Goal: Check status: Check status

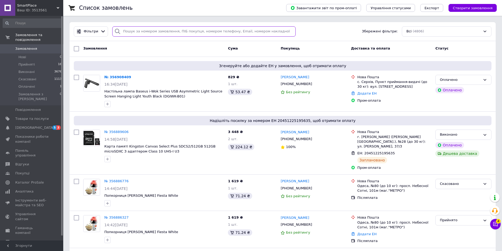
click at [148, 32] on input "search" at bounding box center [203, 31] width 183 height 10
paste input "356143482"
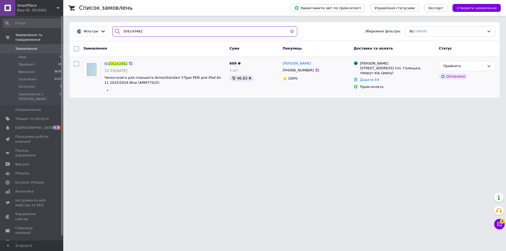
type input "356143482"
click at [117, 65] on span "356143482" at bounding box center [117, 63] width 19 height 4
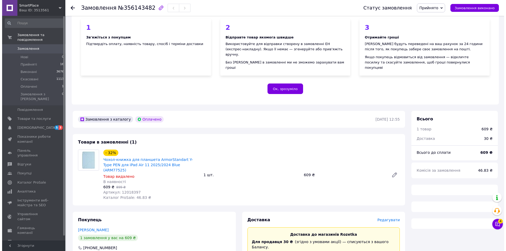
scroll to position [237, 0]
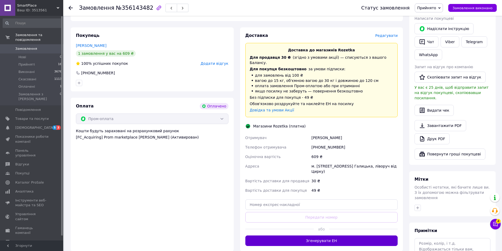
click at [322, 236] on button "Згенерувати ЕН" at bounding box center [321, 241] width 153 height 11
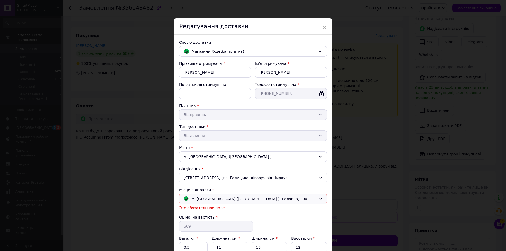
click at [266, 197] on span "м. [GEOGRAPHIC_DATA] ([GEOGRAPHIC_DATA].); Головна, 200" at bounding box center [250, 199] width 116 height 6
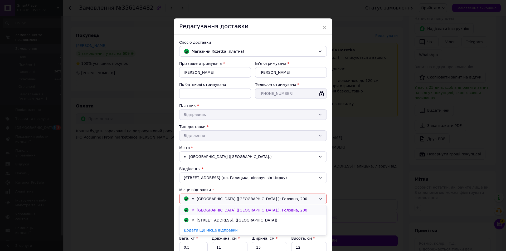
click at [258, 209] on span "м. [GEOGRAPHIC_DATA] ([GEOGRAPHIC_DATA].); Головна, 200" at bounding box center [250, 210] width 116 height 4
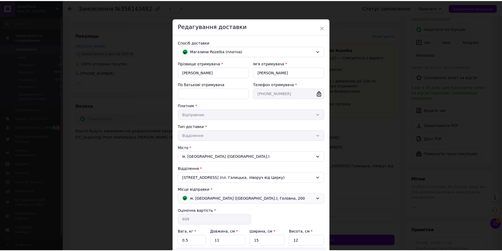
scroll to position [76, 0]
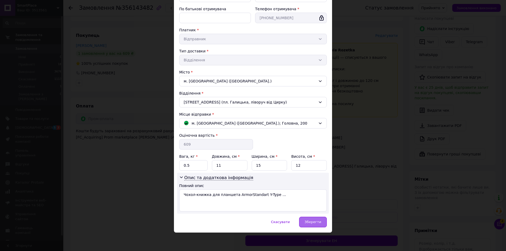
click at [317, 222] on span "Зберегти" at bounding box center [313, 222] width 17 height 4
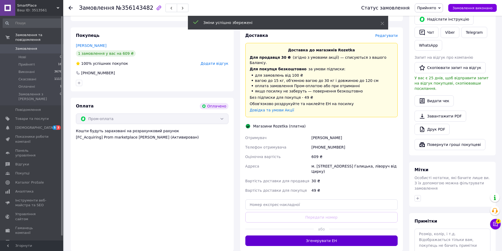
click at [303, 236] on button "Згенерувати ЕН" at bounding box center [321, 241] width 153 height 11
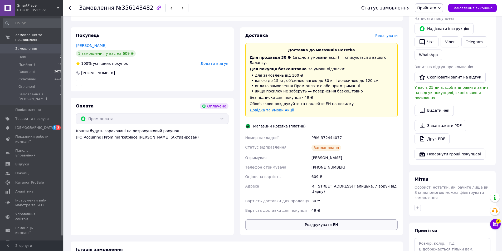
click at [303, 219] on button "Роздрукувати ЕН" at bounding box center [321, 224] width 153 height 11
